Goal: Transaction & Acquisition: Book appointment/travel/reservation

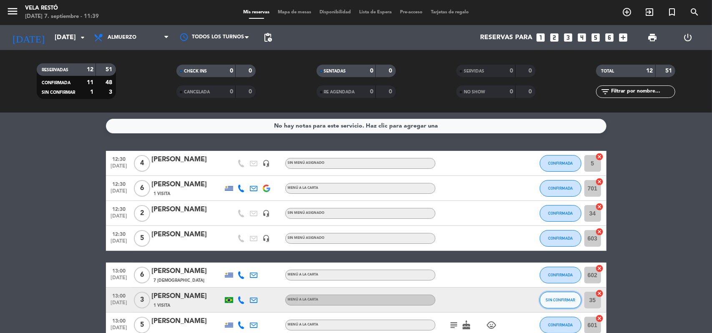
click at [563, 299] on span "SIN CONFIRMAR" at bounding box center [561, 300] width 30 height 5
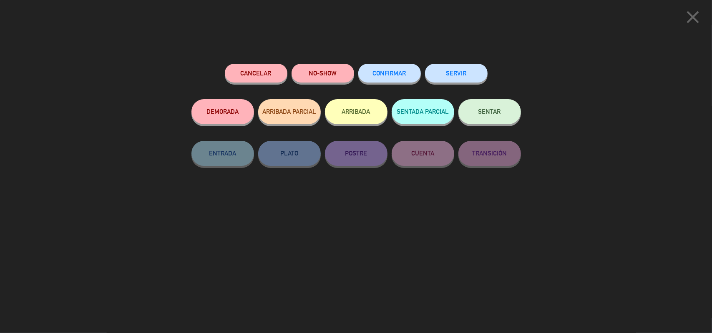
click at [403, 81] on button "CONFIRMAR" at bounding box center [389, 73] width 63 height 19
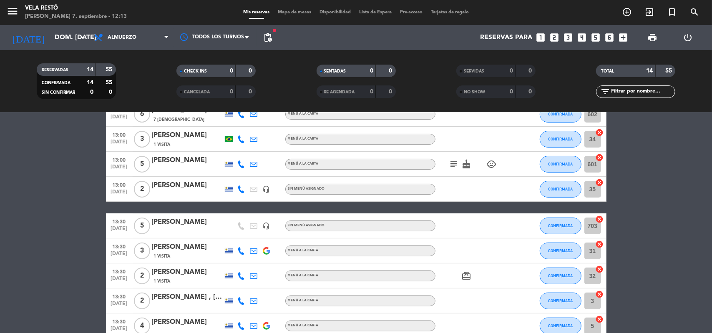
scroll to position [78, 0]
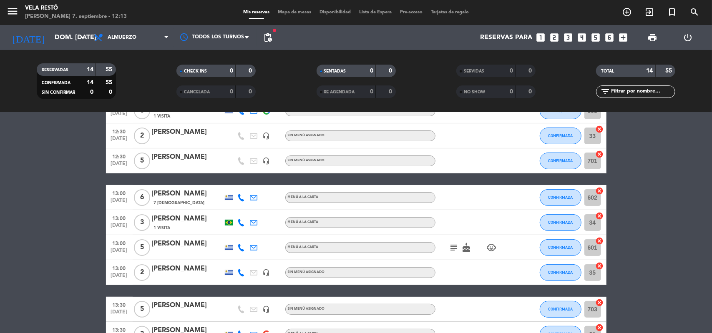
drag, startPoint x: 451, startPoint y: 243, endPoint x: 457, endPoint y: 244, distance: 5.9
click at [456, 244] on icon "subject" at bounding box center [454, 248] width 10 height 10
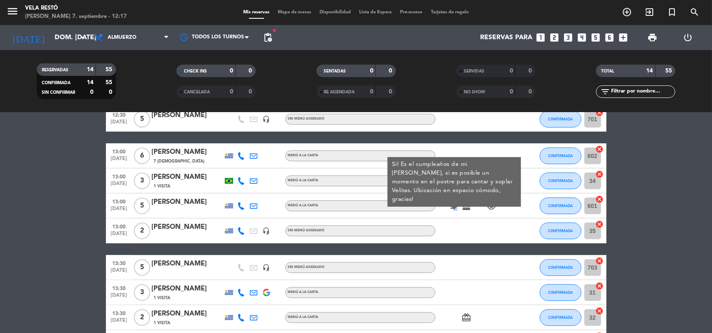
scroll to position [0, 0]
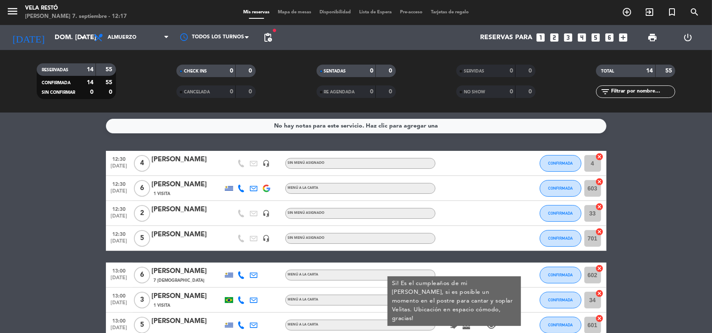
click at [281, 38] on div "Reservas para looks_one looks_two looks_3 looks_4 looks_5 looks_6 add_box" at bounding box center [454, 37] width 356 height 25
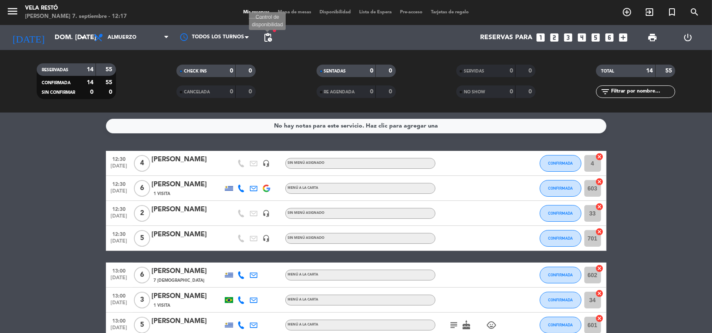
click at [271, 37] on span "pending_actions" at bounding box center [268, 38] width 10 height 10
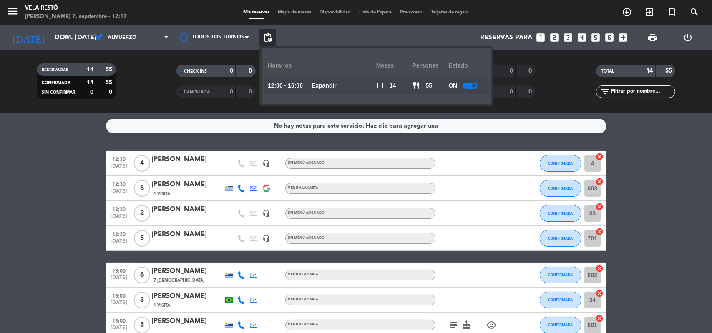
click at [333, 84] on u "Expandir" at bounding box center [324, 85] width 25 height 7
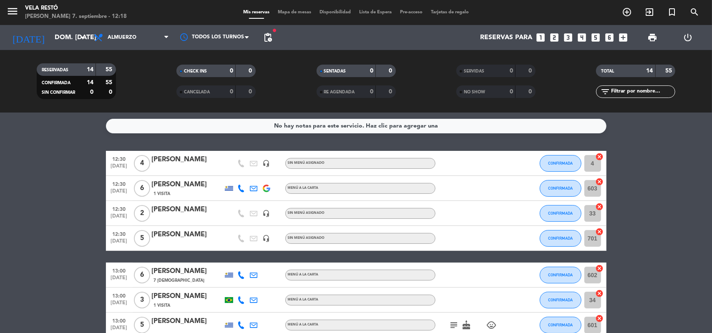
click at [584, 40] on icon "looks_4" at bounding box center [582, 37] width 11 height 11
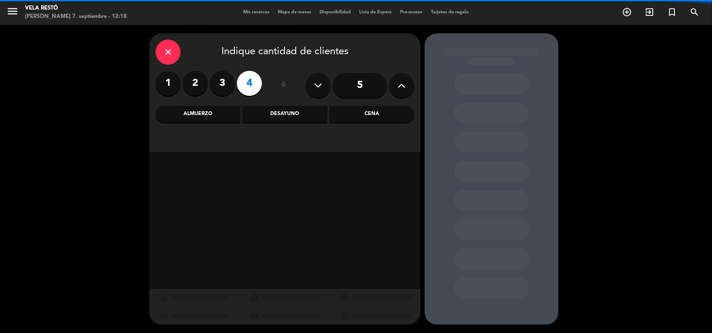
click at [214, 113] on div "Almuerzo" at bounding box center [198, 114] width 85 height 17
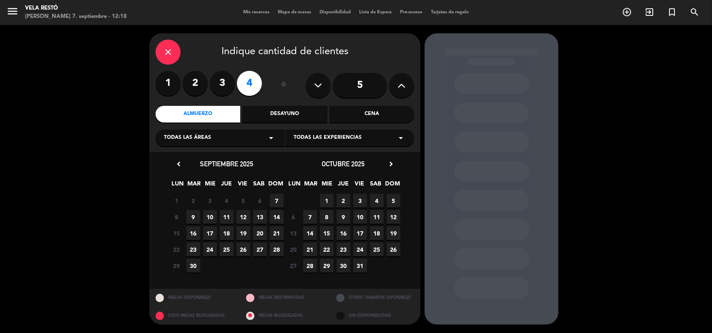
click at [274, 199] on span "7" at bounding box center [277, 201] width 14 height 14
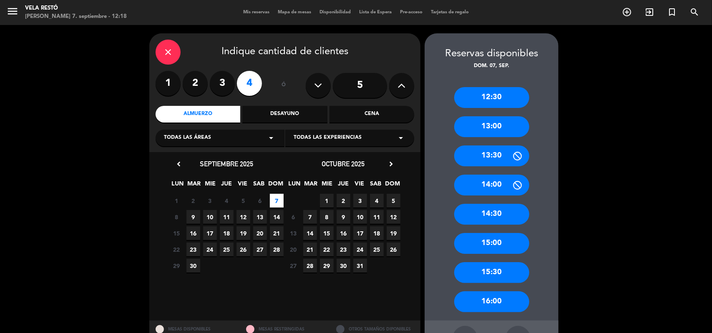
drag, startPoint x: 501, startPoint y: 126, endPoint x: 393, endPoint y: 105, distance: 110.1
click at [501, 126] on div "13:00" at bounding box center [491, 126] width 75 height 21
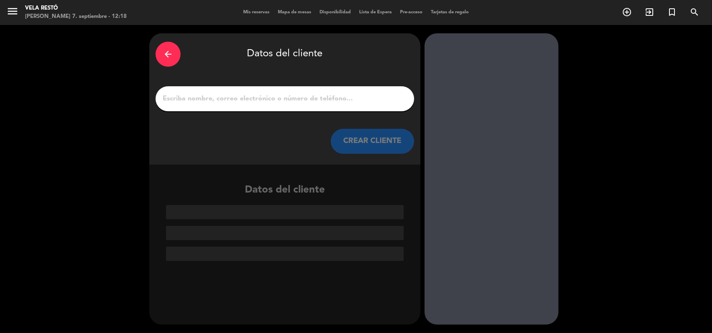
click at [355, 85] on div "arrow_back Datos del cliente CREAR CLIENTE" at bounding box center [284, 98] width 271 height 131
click at [355, 87] on div at bounding box center [285, 98] width 259 height 25
click at [348, 101] on input "1" at bounding box center [285, 99] width 246 height 12
type input "N"
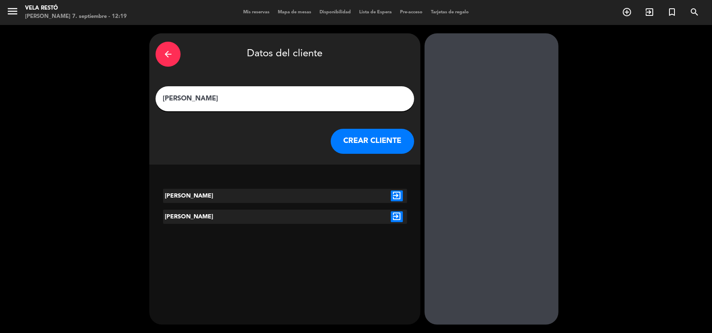
type input "Mike"
click at [386, 139] on button "CREAR CLIENTE" at bounding box center [372, 141] width 83 height 25
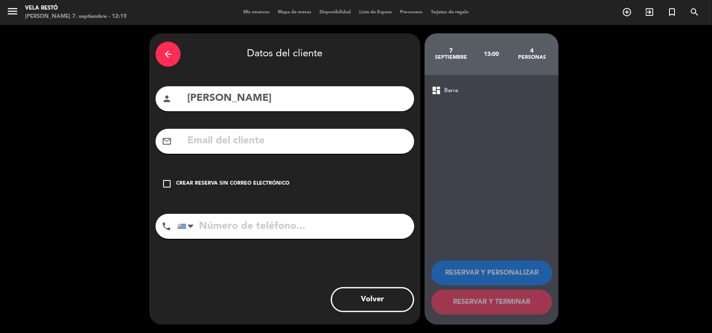
click at [207, 169] on div "arrow_back Datos del cliente person Mike mail_outline check_box_outline_blank C…" at bounding box center [284, 179] width 271 height 292
click at [207, 179] on div "check_box_outline_blank Crear reserva sin correo electrónico" at bounding box center [285, 183] width 259 height 25
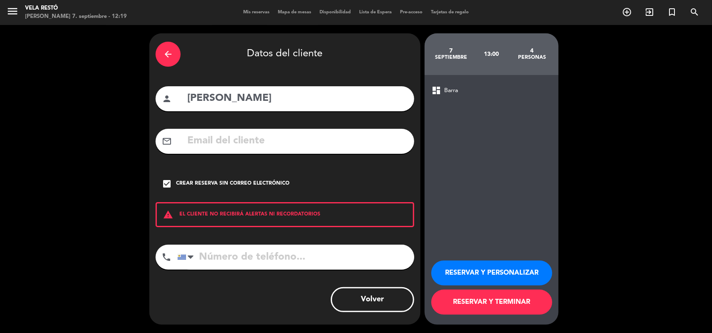
click at [449, 307] on button "RESERVAR Y TERMINAR" at bounding box center [491, 302] width 121 height 25
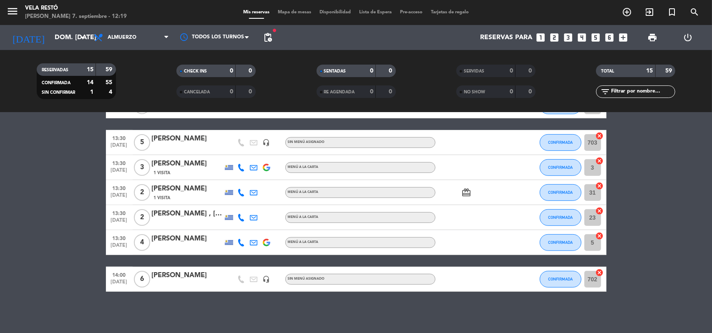
scroll to position [144, 0]
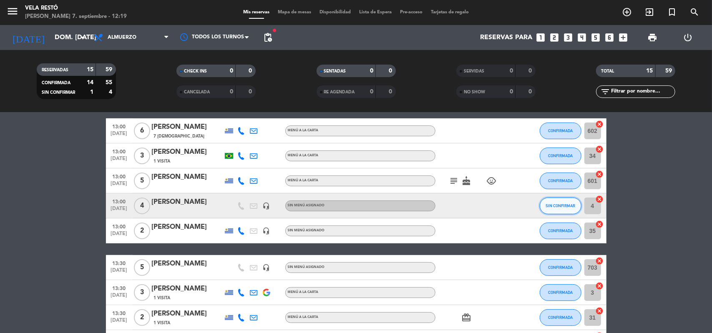
click at [564, 204] on span "SIN CONFIRMAR" at bounding box center [561, 206] width 30 height 5
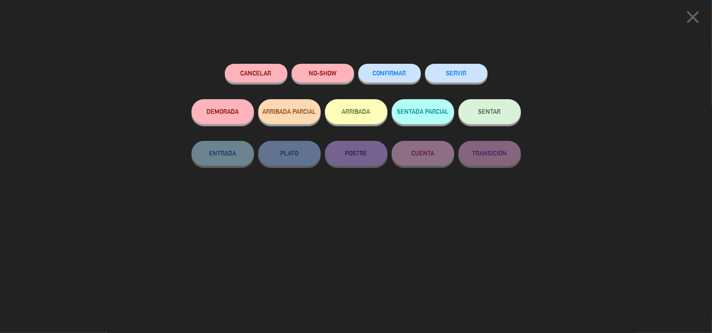
click at [406, 68] on button "CONFIRMAR" at bounding box center [389, 73] width 63 height 19
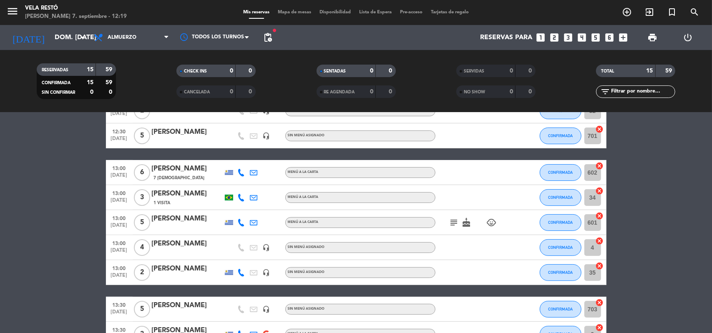
scroll to position [19, 0]
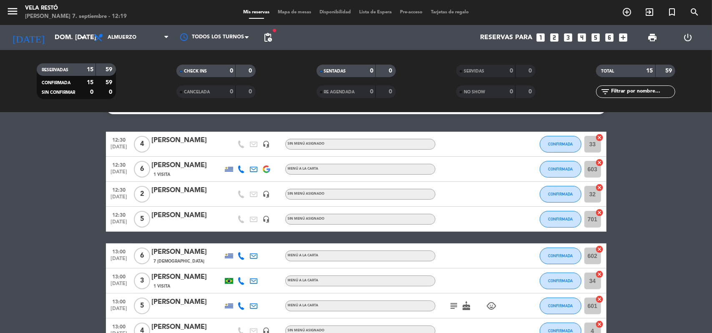
click at [277, 36] on div "Reservas para looks_one looks_two looks_3 looks_4 looks_5 looks_6 add_box" at bounding box center [454, 37] width 356 height 25
click at [262, 39] on span "pending_actions" at bounding box center [267, 37] width 17 height 17
click at [267, 39] on span "pending_actions" at bounding box center [268, 38] width 10 height 10
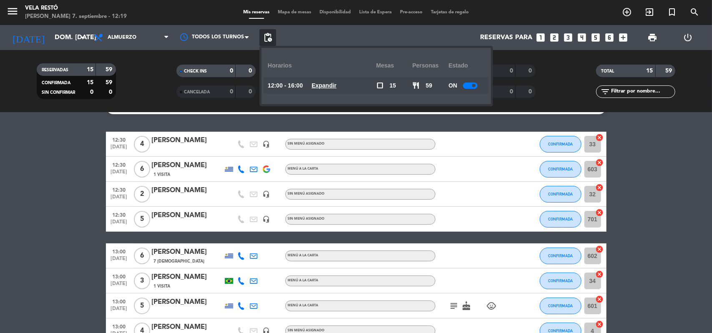
click at [333, 87] on u "Expandir" at bounding box center [324, 85] width 25 height 7
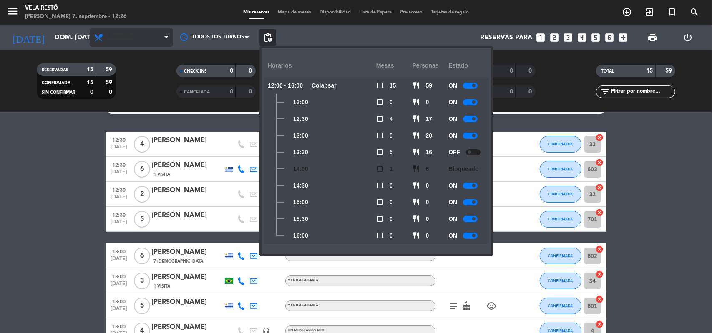
drag, startPoint x: 0, startPoint y: 283, endPoint x: 103, endPoint y: 40, distance: 263.9
click at [6, 231] on bookings-row "12:30 sep. 7 4 Ana headset_mic Sin menú asignado CONFIRMADA 33 cancel 12:30 sep…" at bounding box center [356, 337] width 712 height 411
